Goal: Information Seeking & Learning: Find specific fact

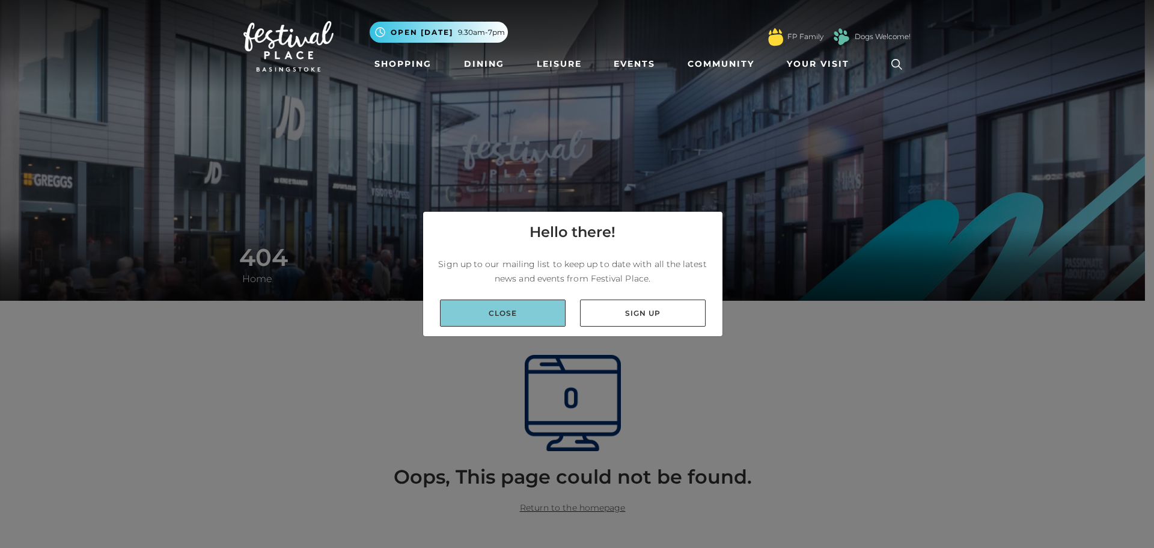
click at [518, 301] on link "Close" at bounding box center [503, 312] width 126 height 27
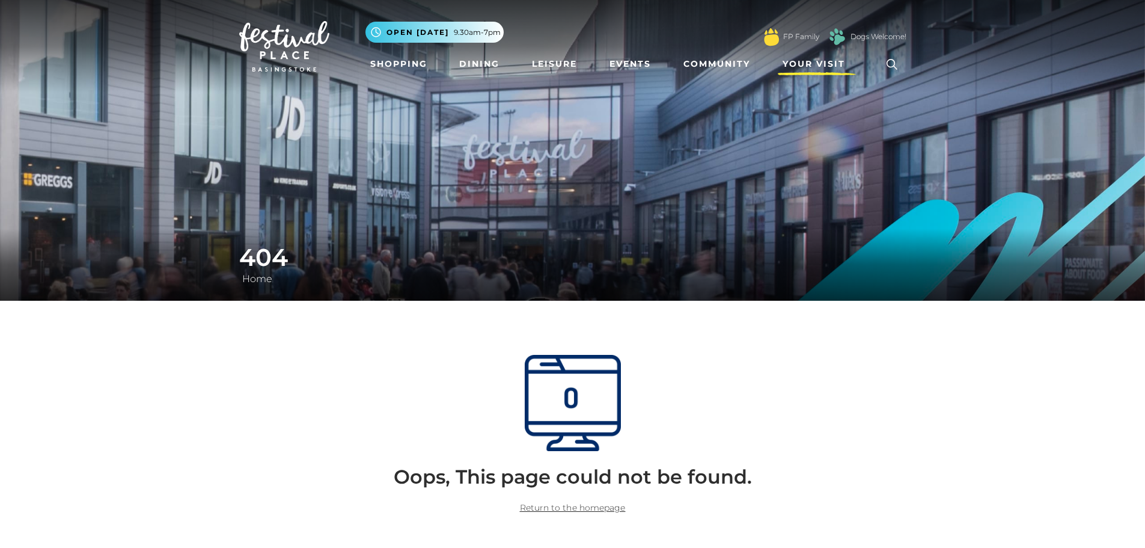
click at [811, 60] on span "Your Visit" at bounding box center [814, 64] width 63 height 13
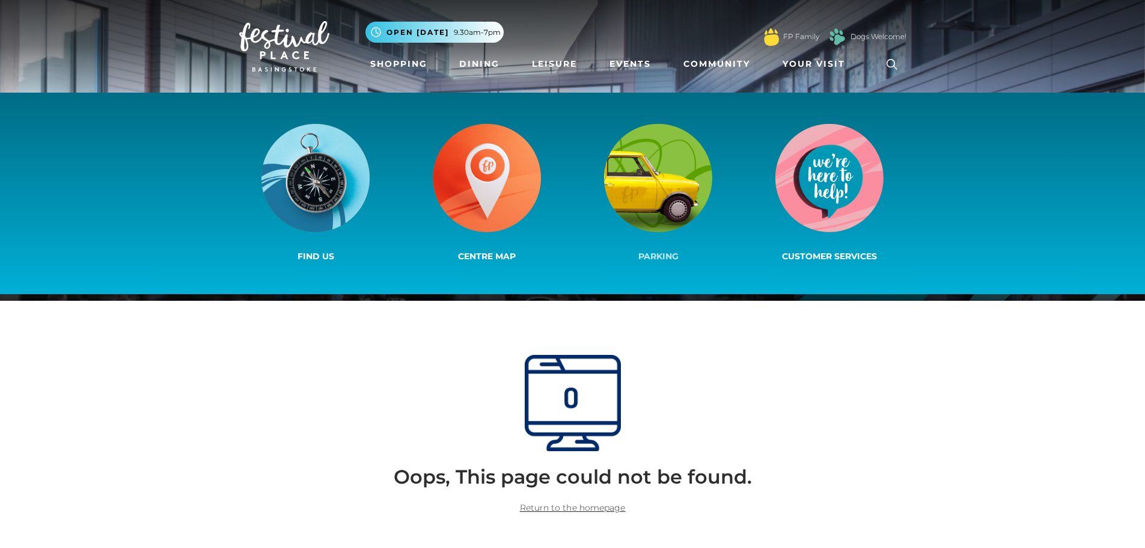
click at [664, 183] on img at bounding box center [658, 178] width 108 height 108
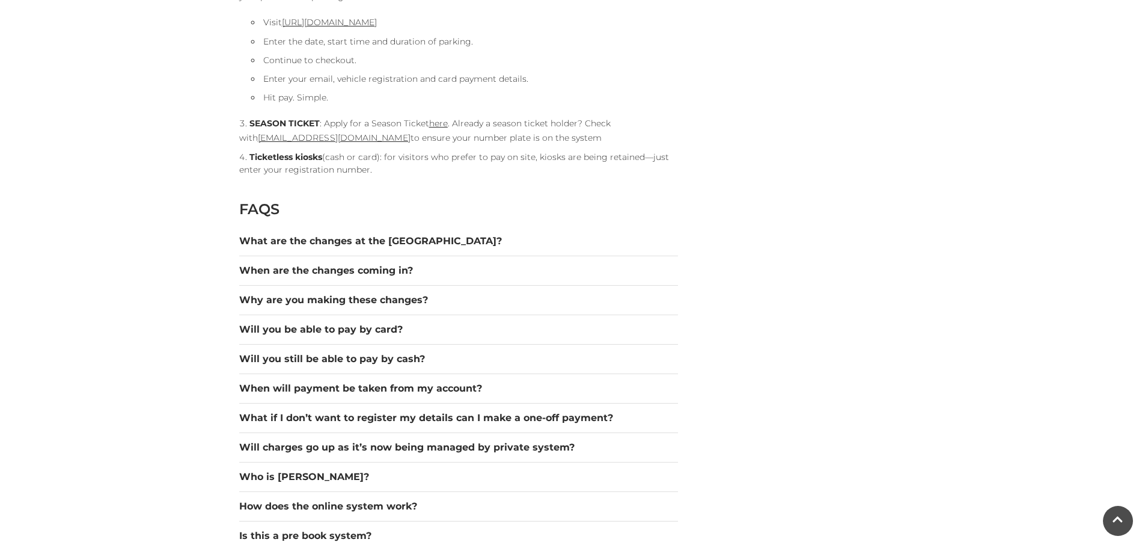
scroll to position [1623, 0]
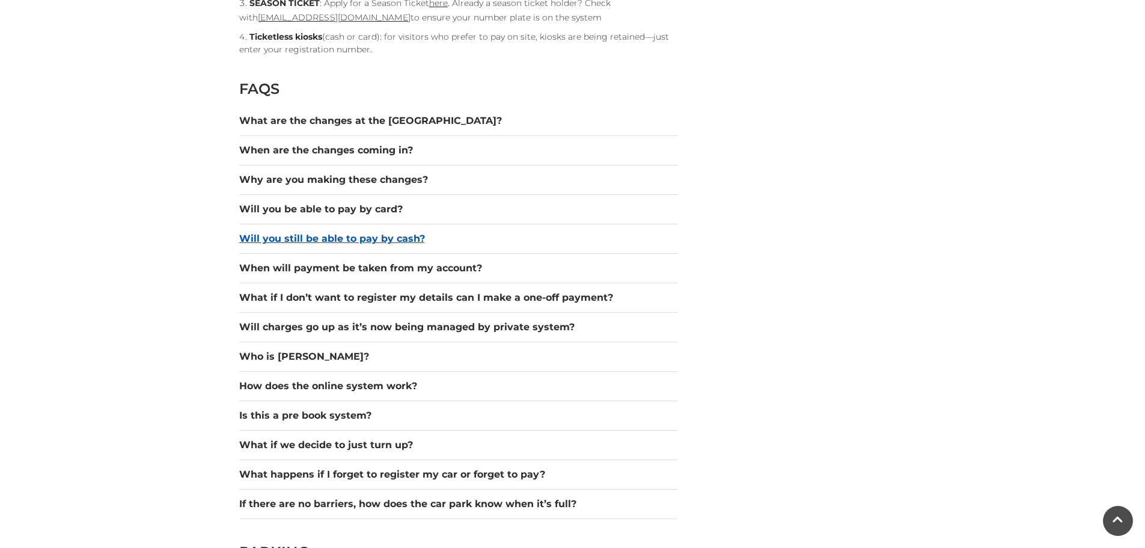
click at [294, 242] on button "Will you still be able to pay by cash?" at bounding box center [458, 238] width 439 height 14
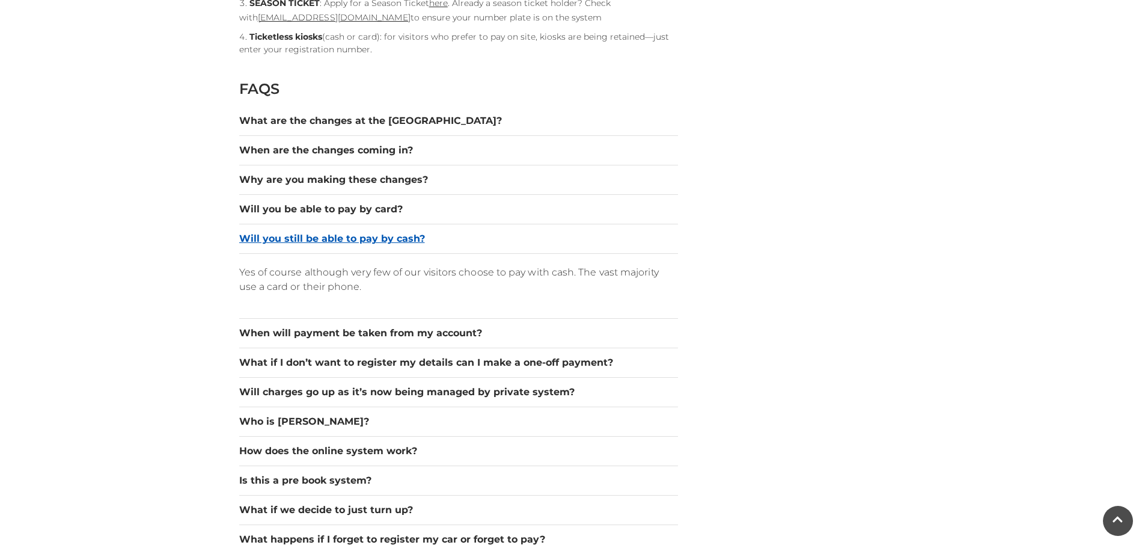
click at [295, 242] on button "Will you still be able to pay by cash?" at bounding box center [458, 238] width 439 height 14
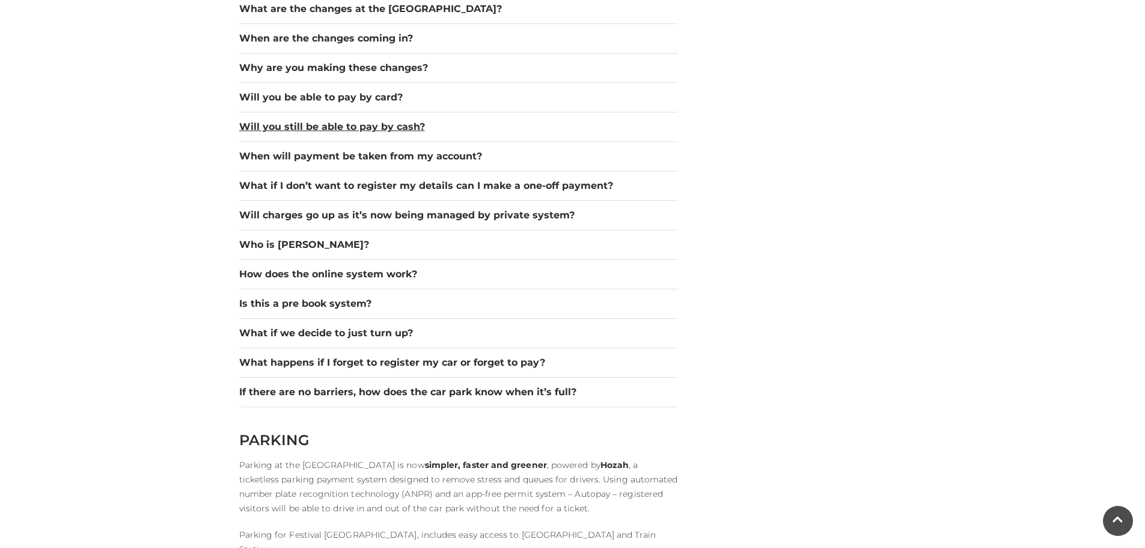
scroll to position [1744, 0]
